Goal: Transaction & Acquisition: Purchase product/service

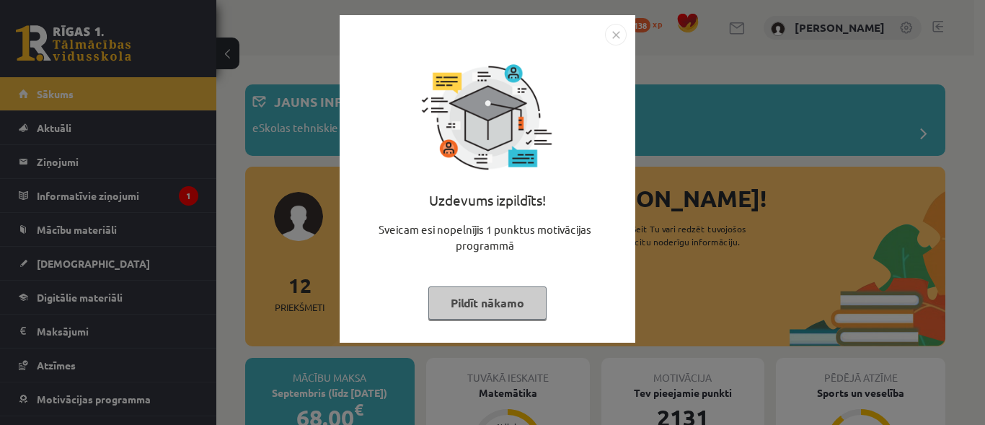
click at [617, 31] on img "Close" at bounding box center [616, 35] width 22 height 22
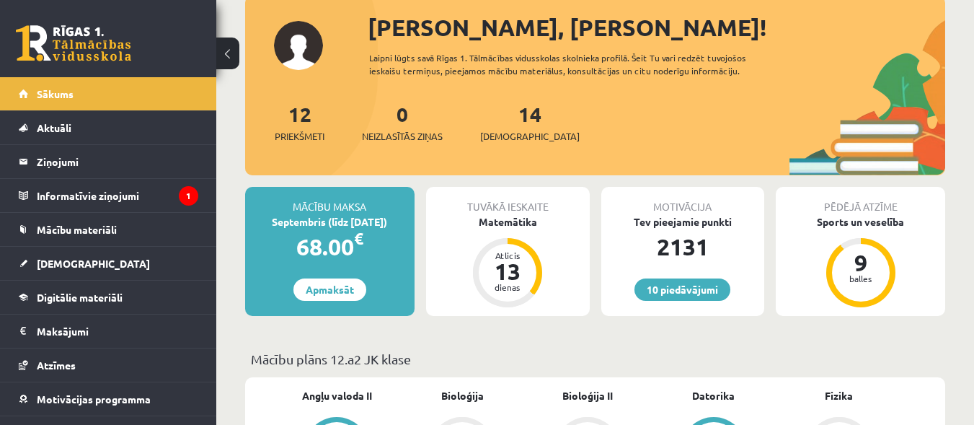
scroll to position [173, 0]
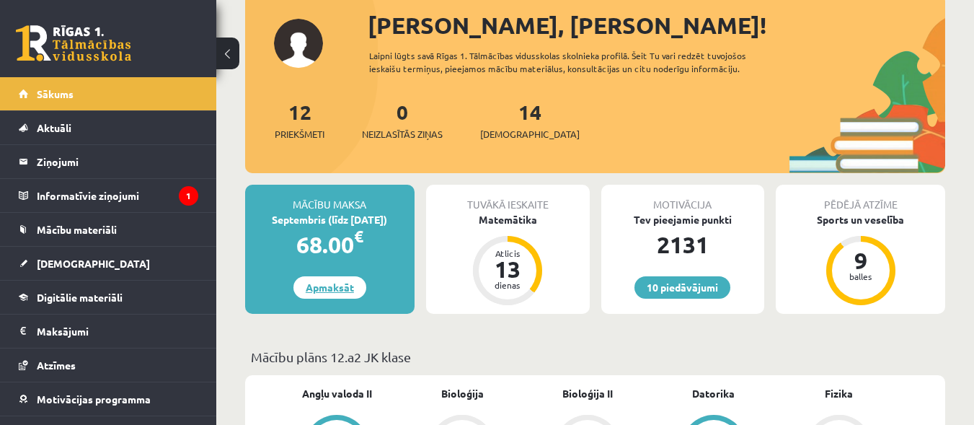
click at [325, 288] on link "Apmaksāt" at bounding box center [329, 287] width 73 height 22
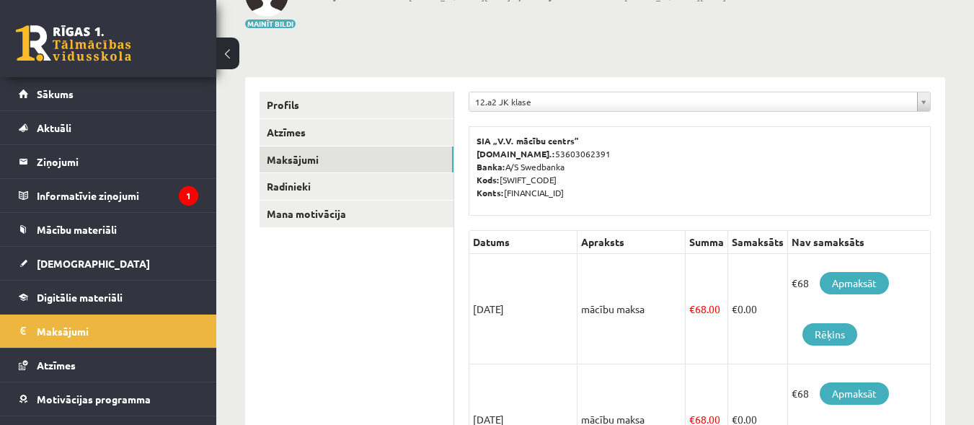
scroll to position [144, 0]
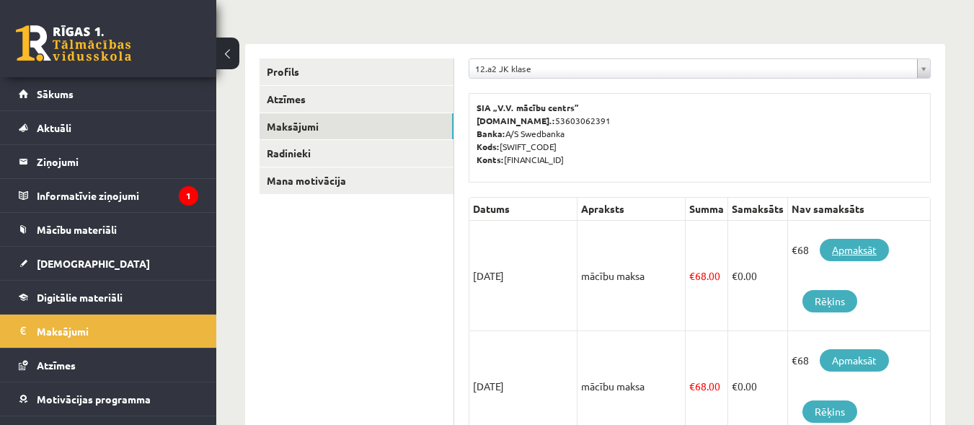
click at [852, 249] on link "Apmaksāt" at bounding box center [854, 250] width 69 height 22
click at [858, 248] on link "Apmaksāt" at bounding box center [854, 250] width 69 height 22
